Goal: Task Accomplishment & Management: Manage account settings

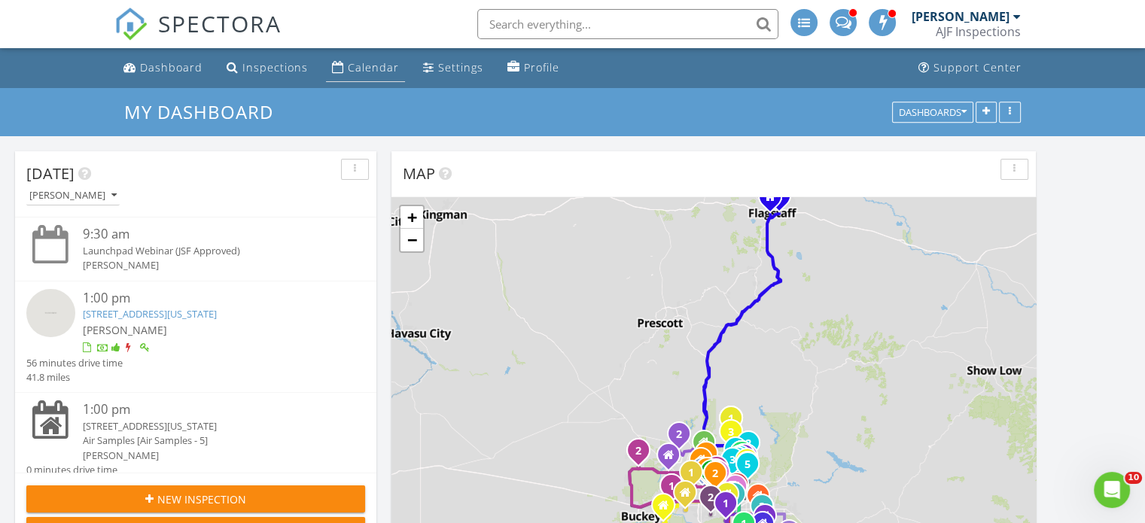
click at [359, 66] on div "Calendar" at bounding box center [373, 67] width 51 height 14
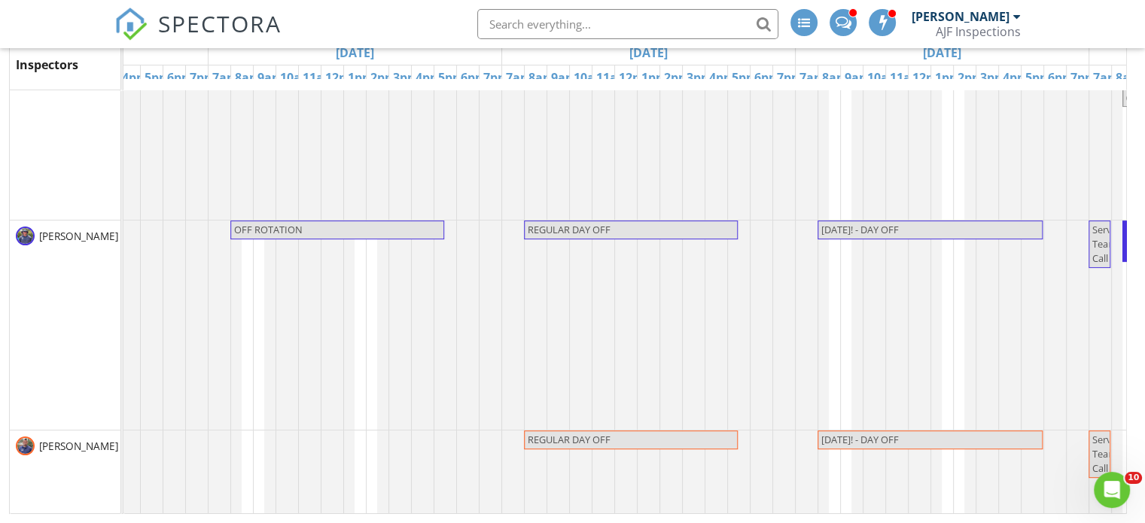
scroll to position [383, 835]
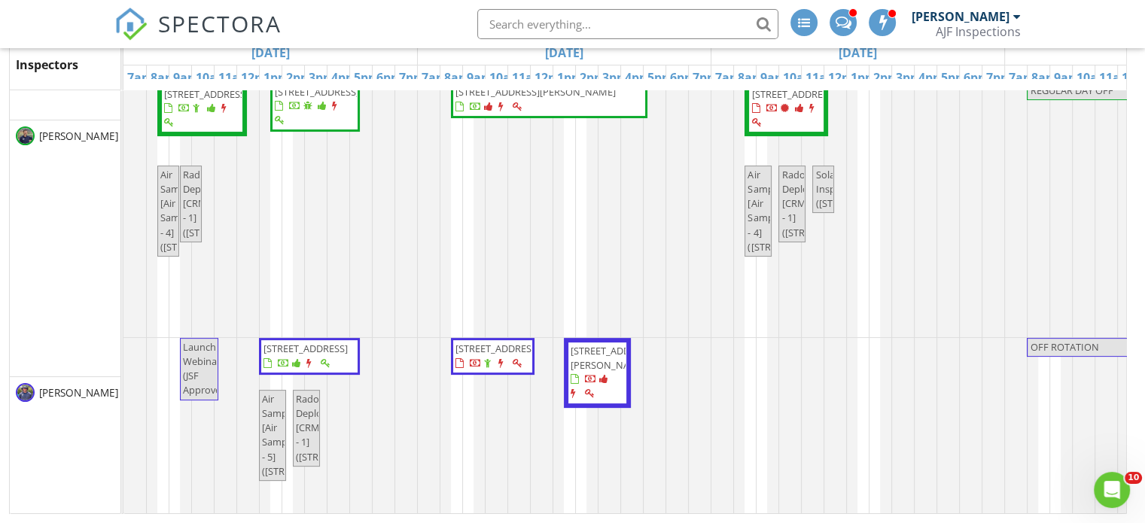
scroll to position [301, 0]
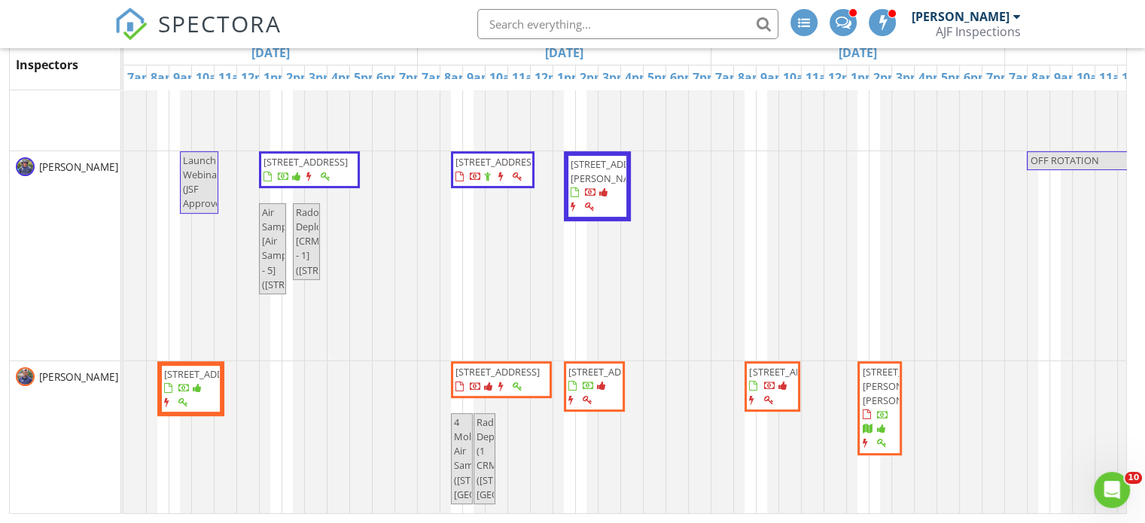
click at [24, 231] on div "[PERSON_NAME]" at bounding box center [65, 255] width 111 height 209
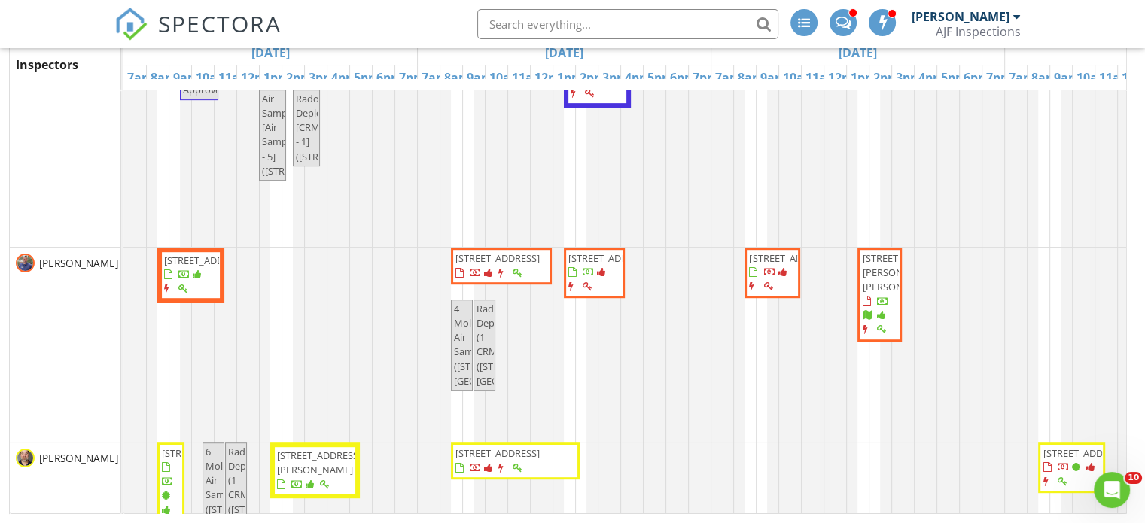
scroll to position [301, 0]
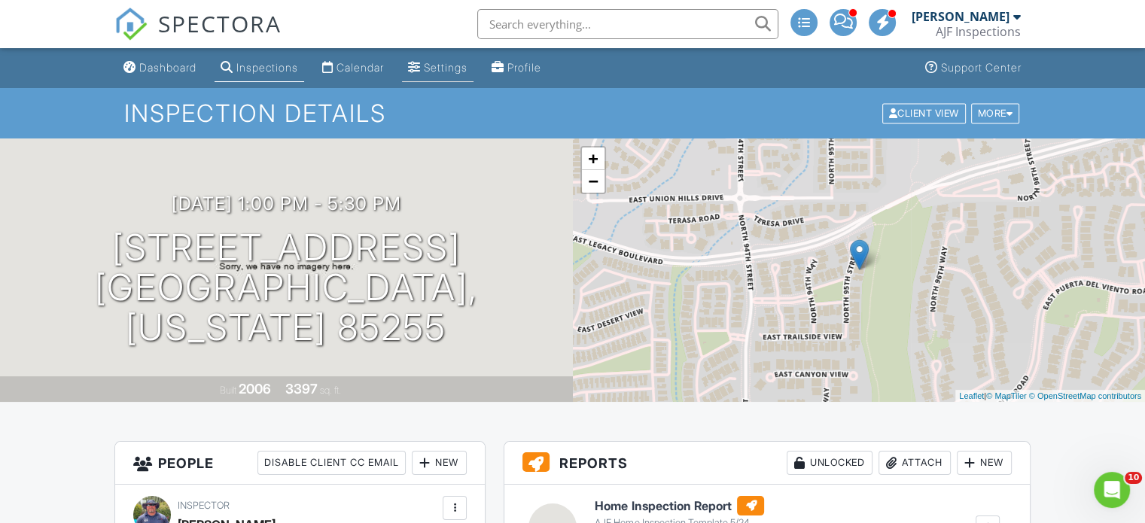
scroll to position [458, 0]
